Goal: Task Accomplishment & Management: Complete application form

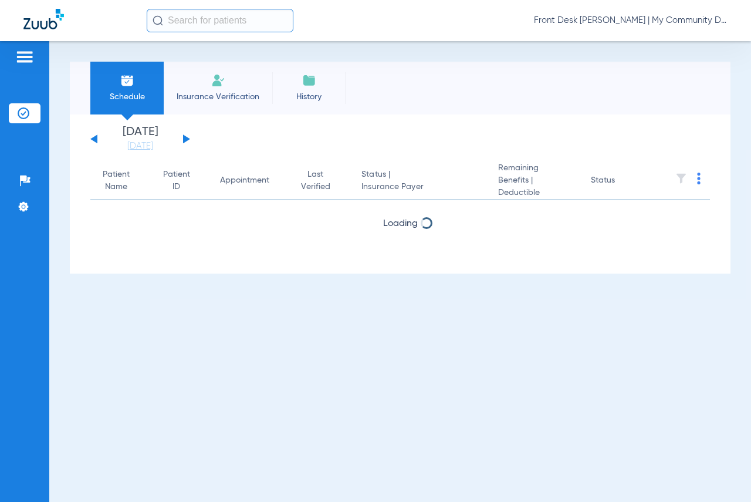
click at [227, 87] on li "Insurance Verification" at bounding box center [218, 88] width 109 height 53
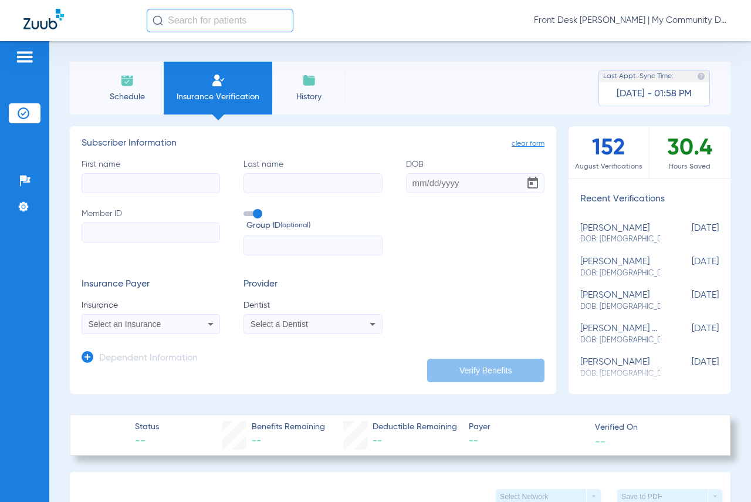
click at [188, 187] on input "First name" at bounding box center [151, 183] width 138 height 20
type input "[PERSON_NAME]"
click at [408, 181] on input "DOB" at bounding box center [475, 183] width 138 height 20
type input "[DATE]"
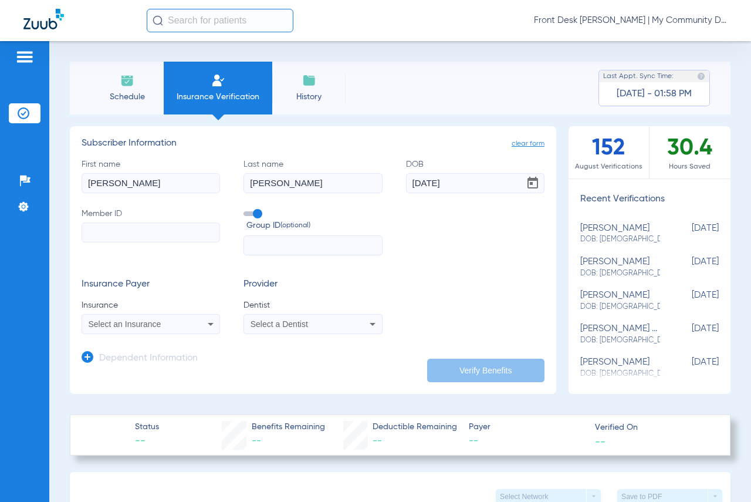
click at [183, 236] on input "Member ID" at bounding box center [151, 232] width 138 height 20
type input "022091828"
click at [165, 321] on div "Select an Insurance" at bounding box center [139, 324] width 100 height 8
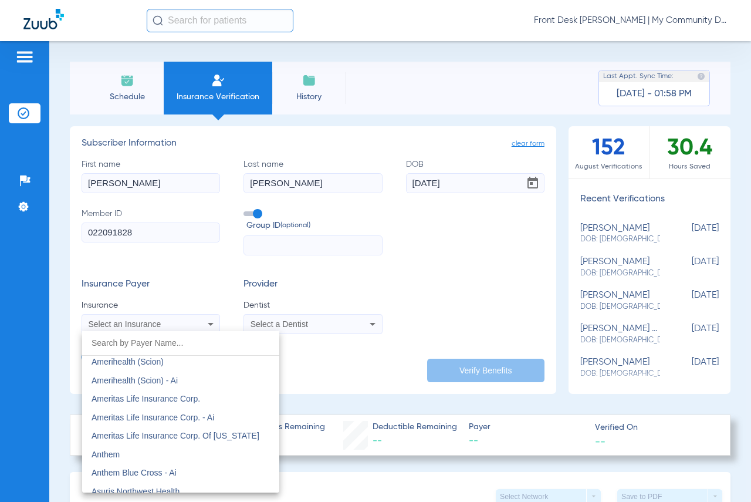
scroll to position [352, 0]
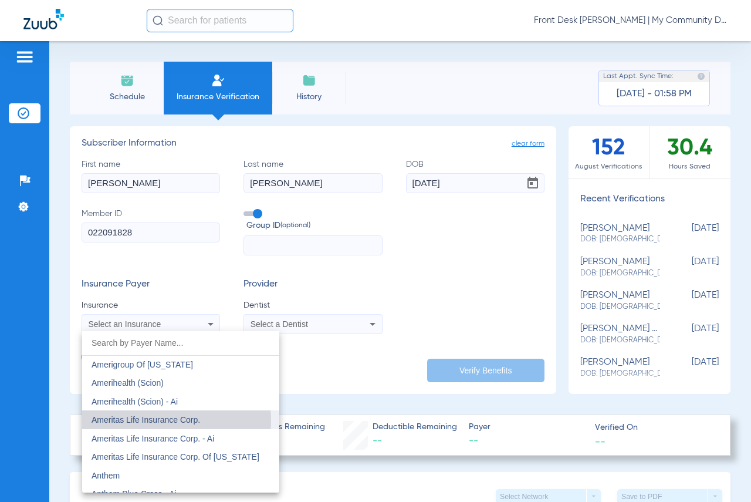
click at [157, 420] on span "Ameritas Life Insurance Corp." at bounding box center [146, 419] width 109 height 9
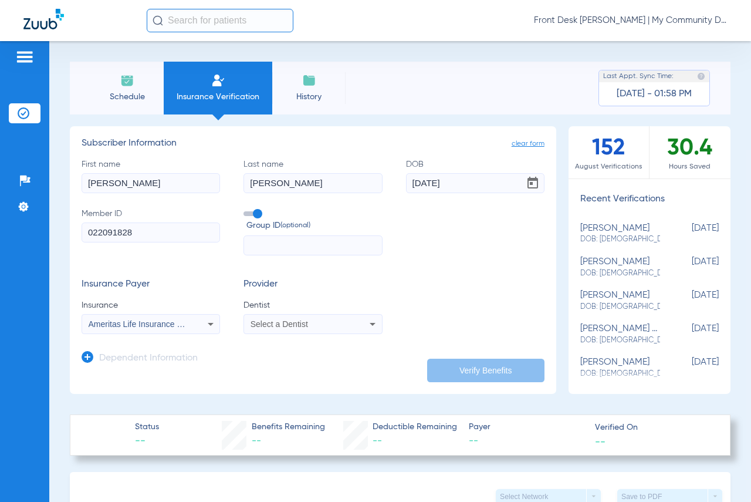
click at [277, 320] on span "Select a Dentist" at bounding box center [278, 323] width 57 height 9
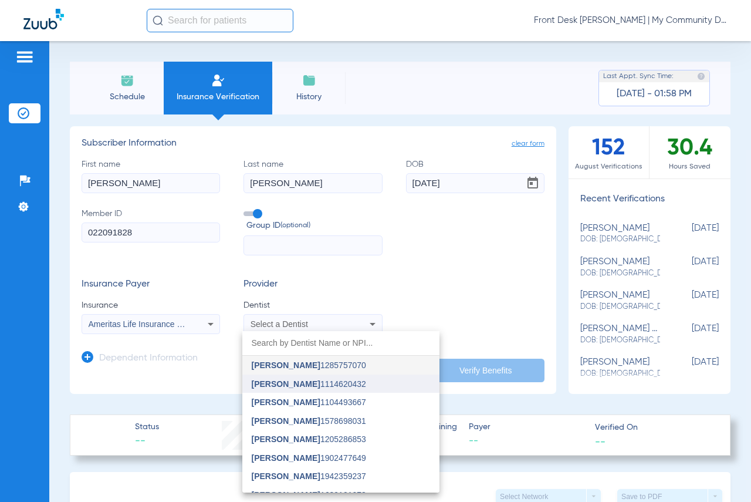
click at [292, 385] on span "[PERSON_NAME]" at bounding box center [286, 383] width 69 height 9
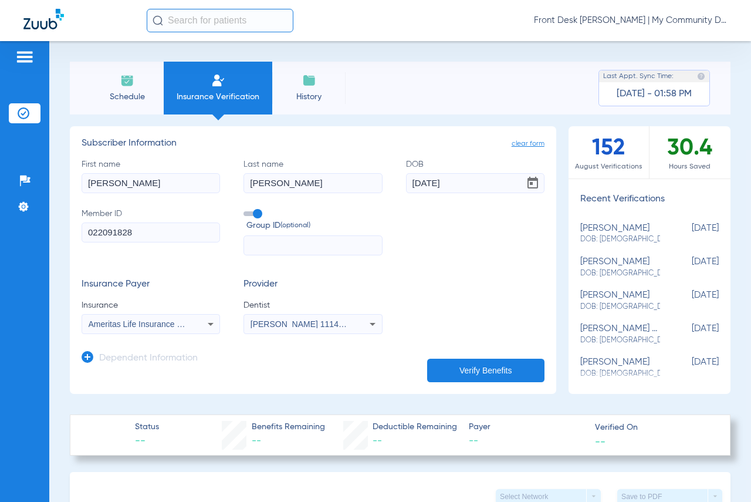
click at [448, 377] on button "Verify Benefits" at bounding box center [485, 369] width 117 height 23
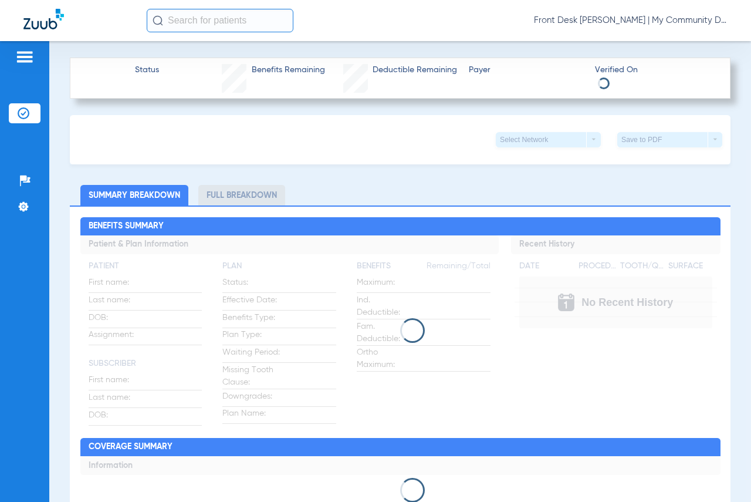
scroll to position [411, 0]
